Goal: Task Accomplishment & Management: Complete application form

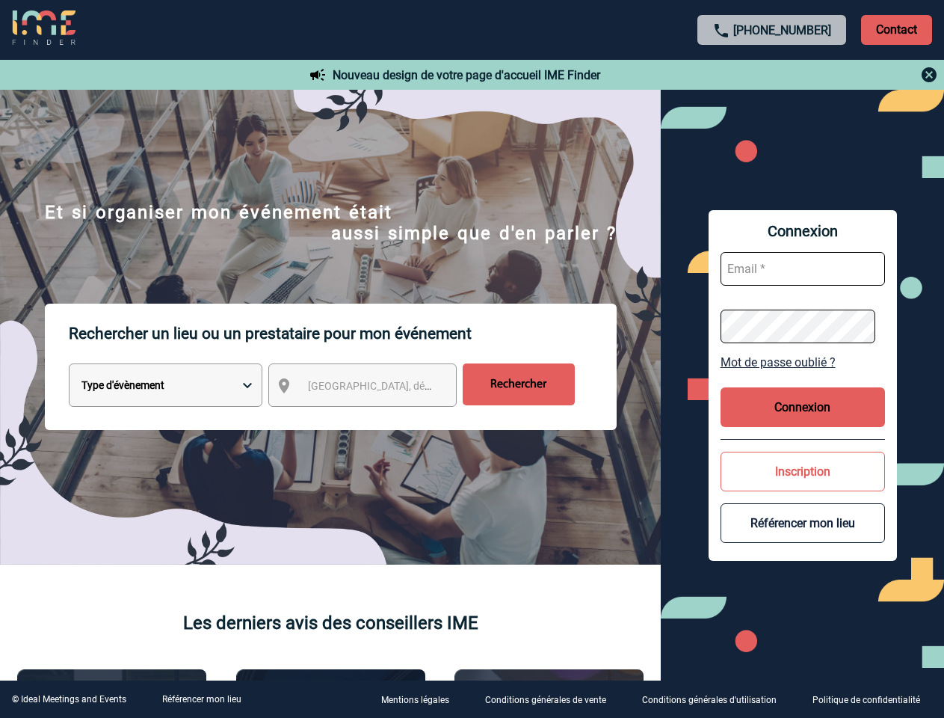
click at [472, 359] on p "Rechercher un lieu ou un prestataire pour mon événement" at bounding box center [343, 334] width 548 height 60
click at [896, 29] on p "Contact" at bounding box center [896, 30] width 71 height 30
click at [772, 75] on div at bounding box center [772, 75] width 333 height 18
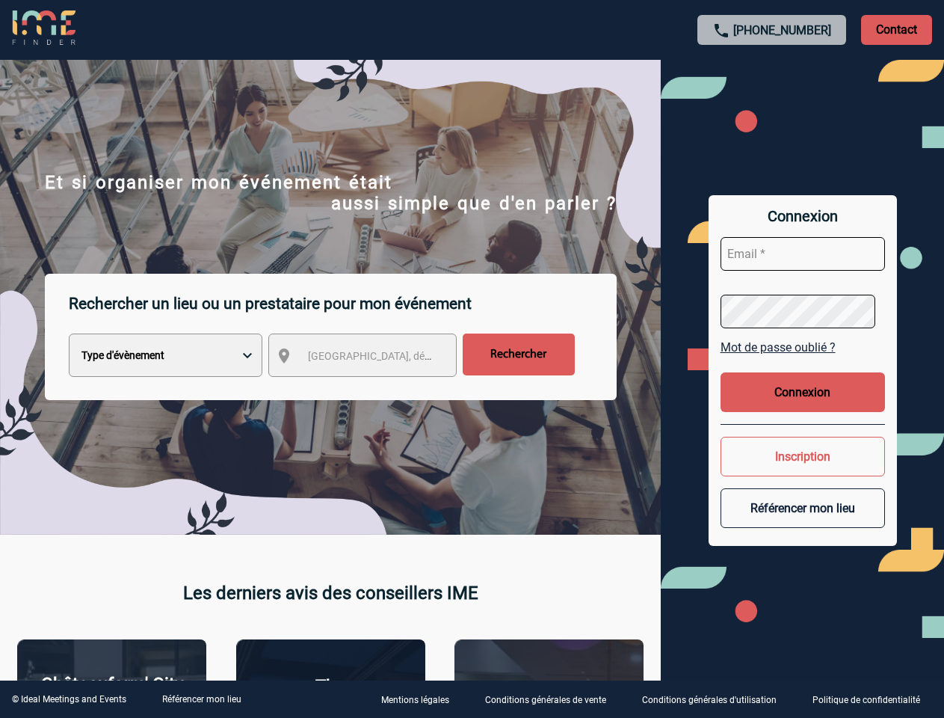
click at [376, 388] on div at bounding box center [472, 359] width 944 height 718
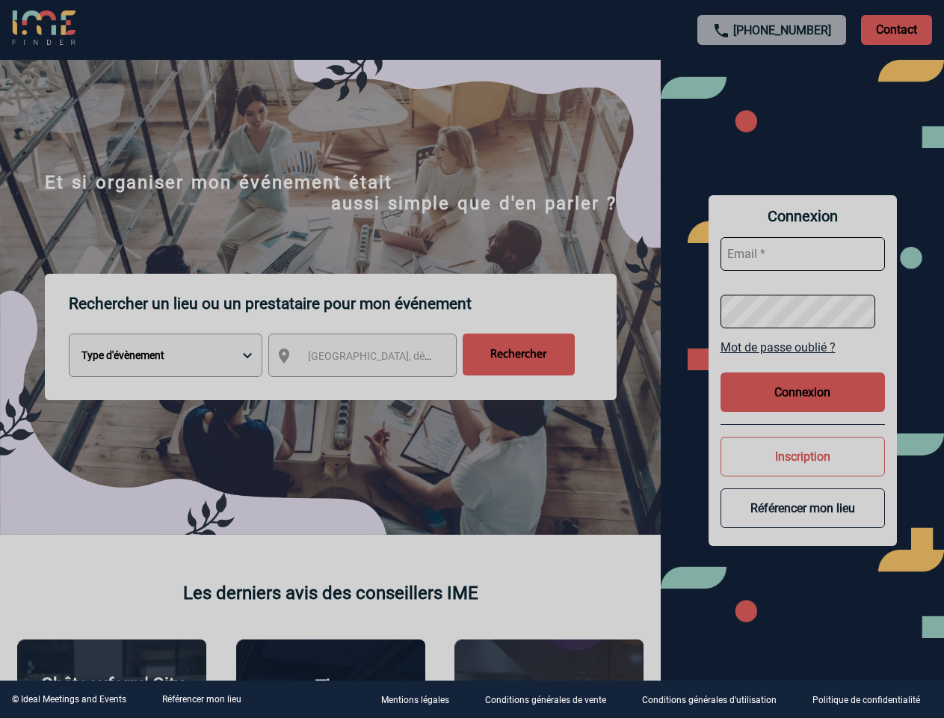
click at [803, 362] on div at bounding box center [472, 359] width 944 height 718
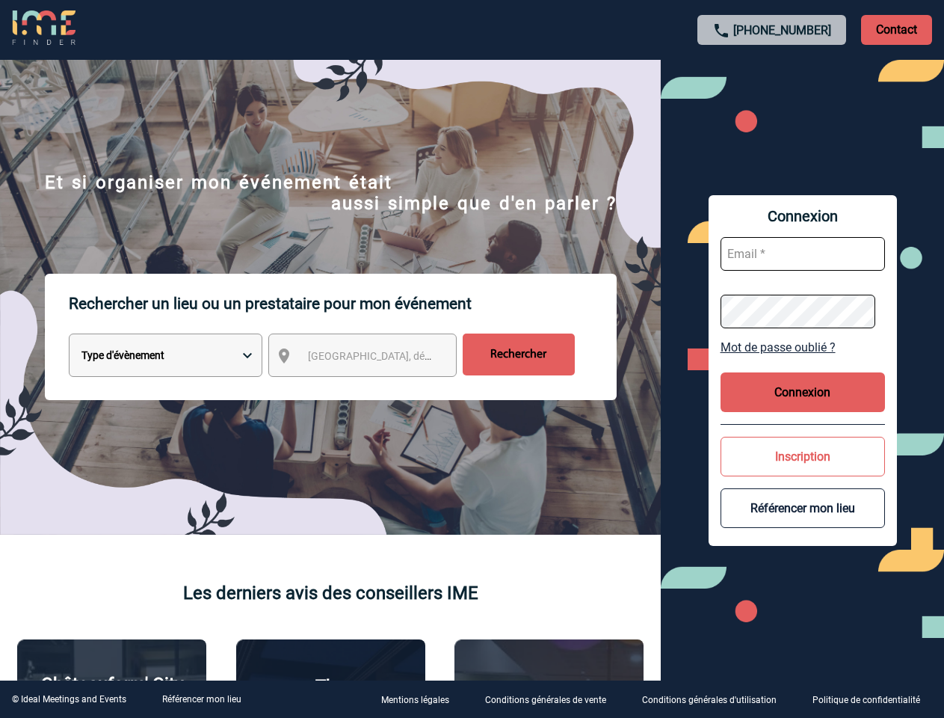
click at [803, 407] on button "Connexion" at bounding box center [803, 392] width 164 height 40
click at [803, 471] on button "Inscription" at bounding box center [803, 457] width 164 height 40
click at [803, 523] on div at bounding box center [455, 346] width 911 height 692
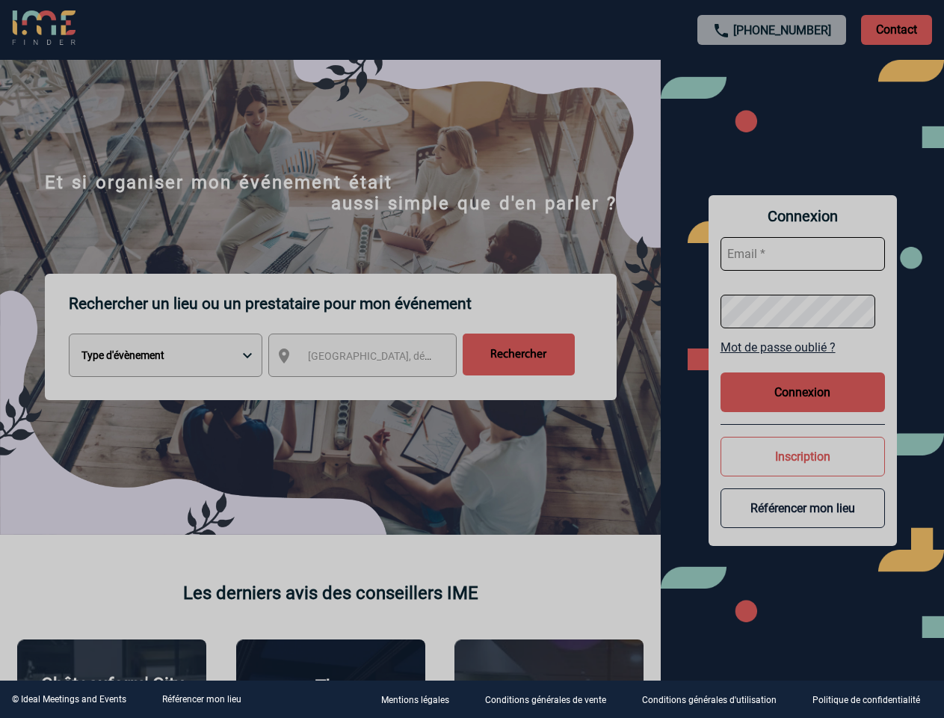
click at [201, 699] on link "Référencer mon lieu" at bounding box center [201, 699] width 79 height 10
